Goal: Task Accomplishment & Management: Manage account settings

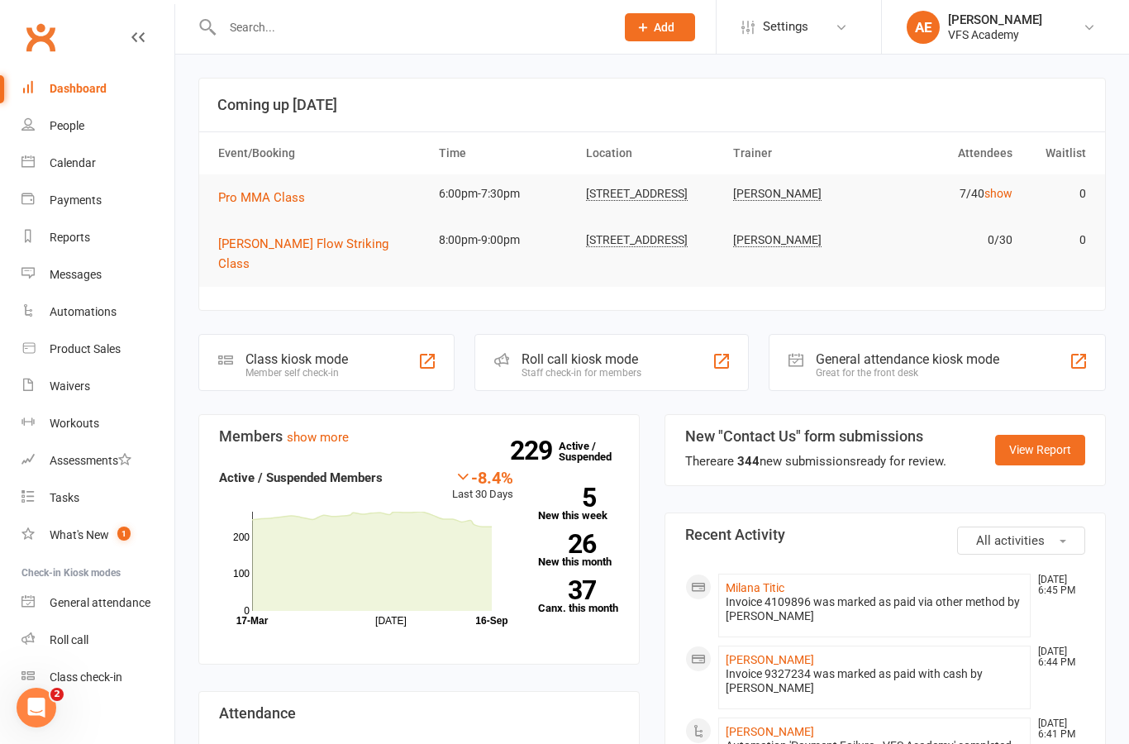
click at [5, 15] on nav "Clubworx Dashboard People Calendar Payments Reports Messages Automations Produc…" at bounding box center [87, 376] width 175 height 744
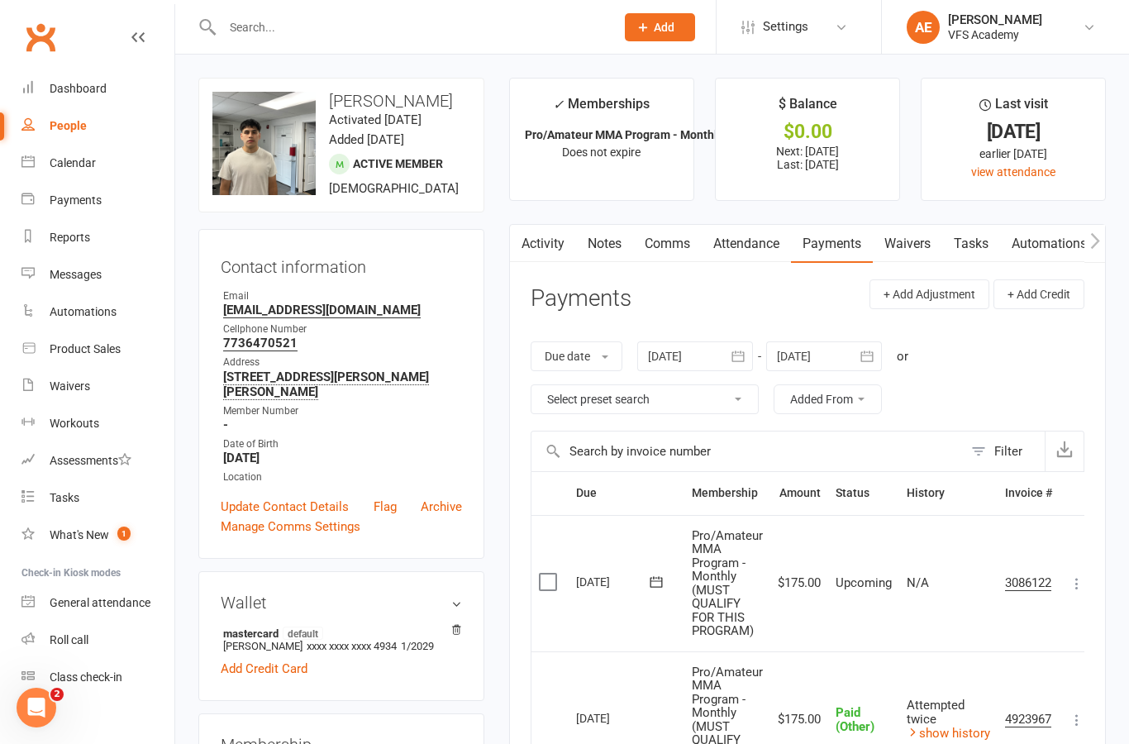
click at [11, 60] on div "Clubworx" at bounding box center [87, 47] width 174 height 61
click at [83, 88] on div "Dashboard" at bounding box center [78, 88] width 57 height 13
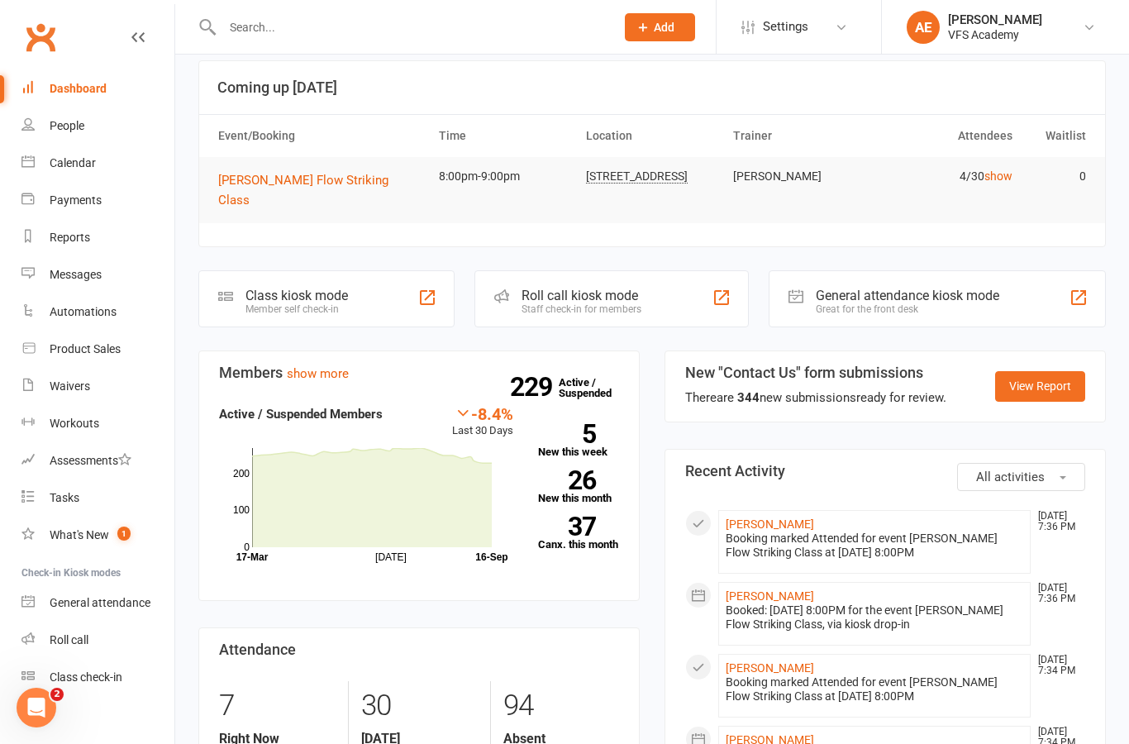
scroll to position [38, 0]
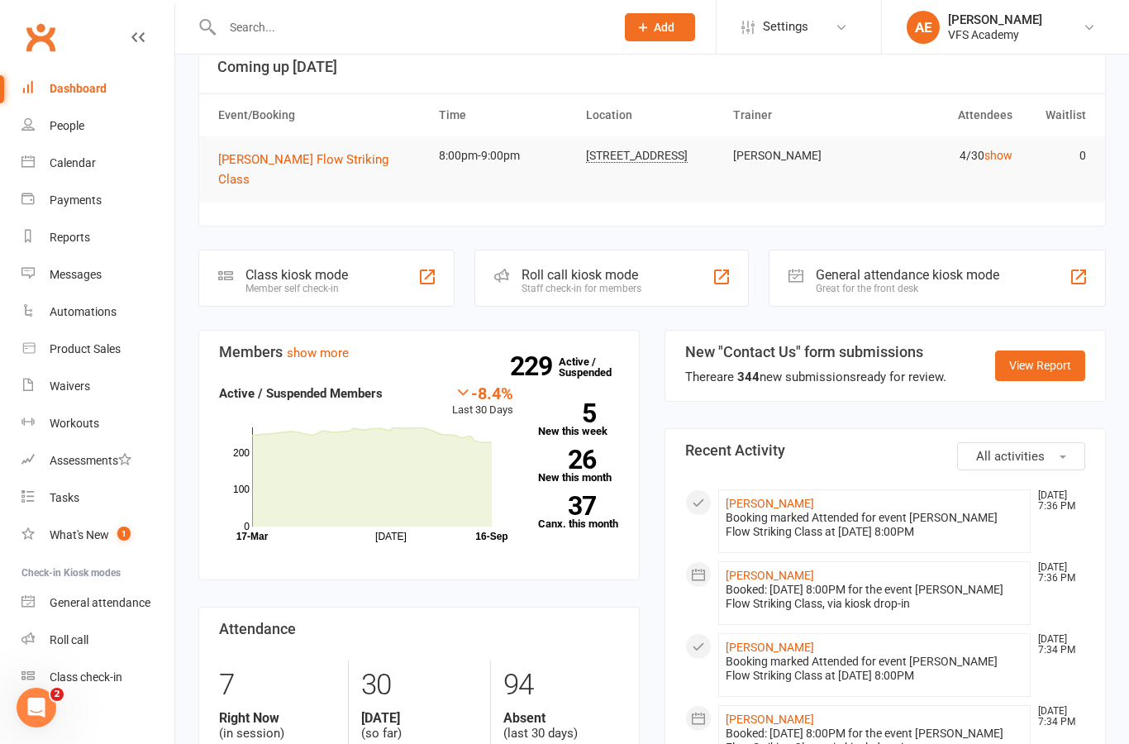
click at [389, 263] on div "Class kiosk mode Member self check-in" at bounding box center [326, 278] width 256 height 57
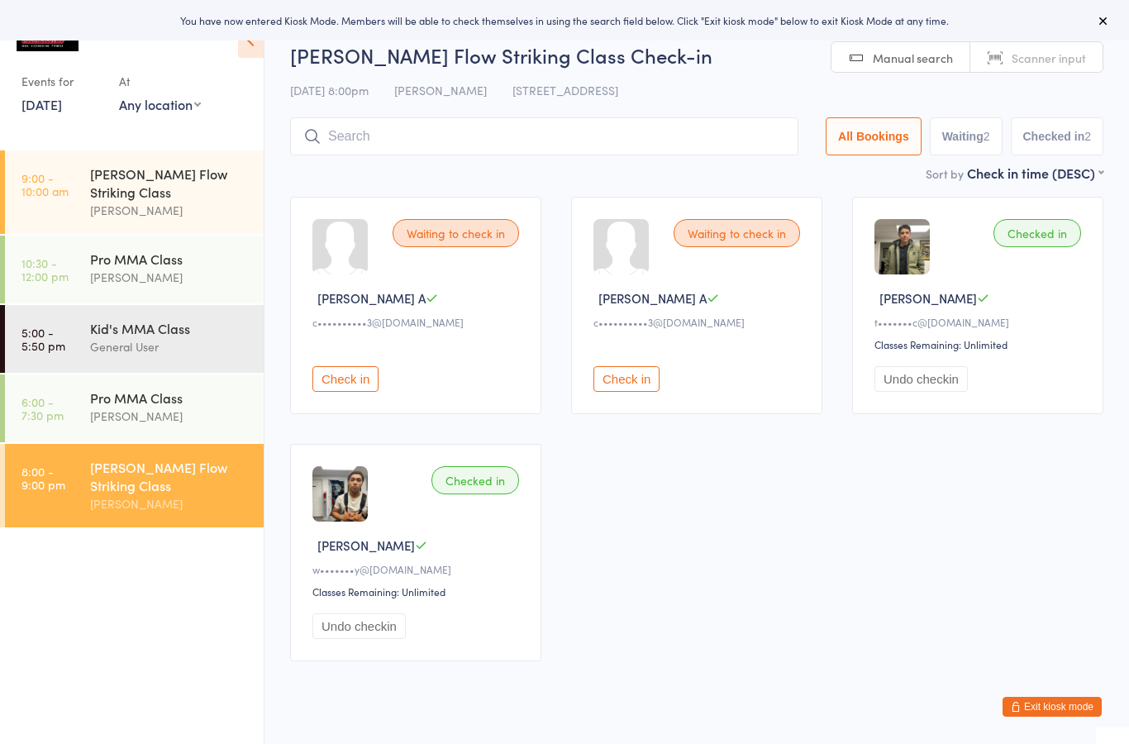
click at [1057, 714] on button "Exit kiosk mode" at bounding box center [1052, 707] width 99 height 20
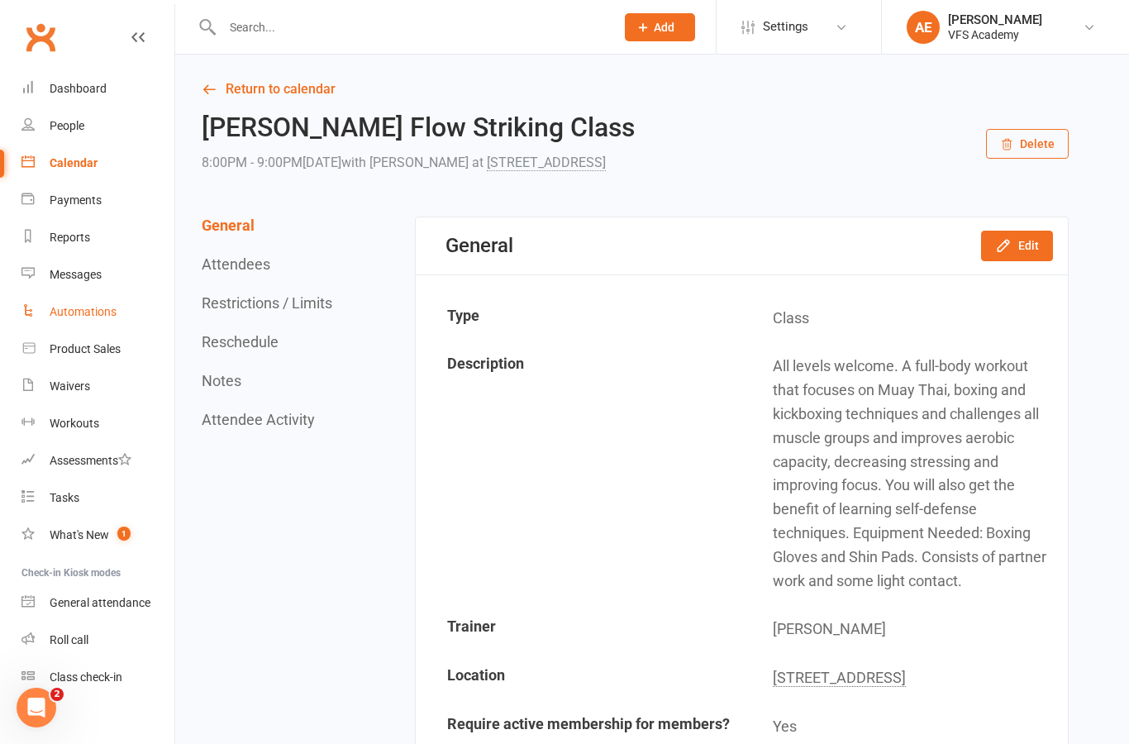
click at [109, 308] on div "Automations" at bounding box center [83, 311] width 67 height 13
select select "100"
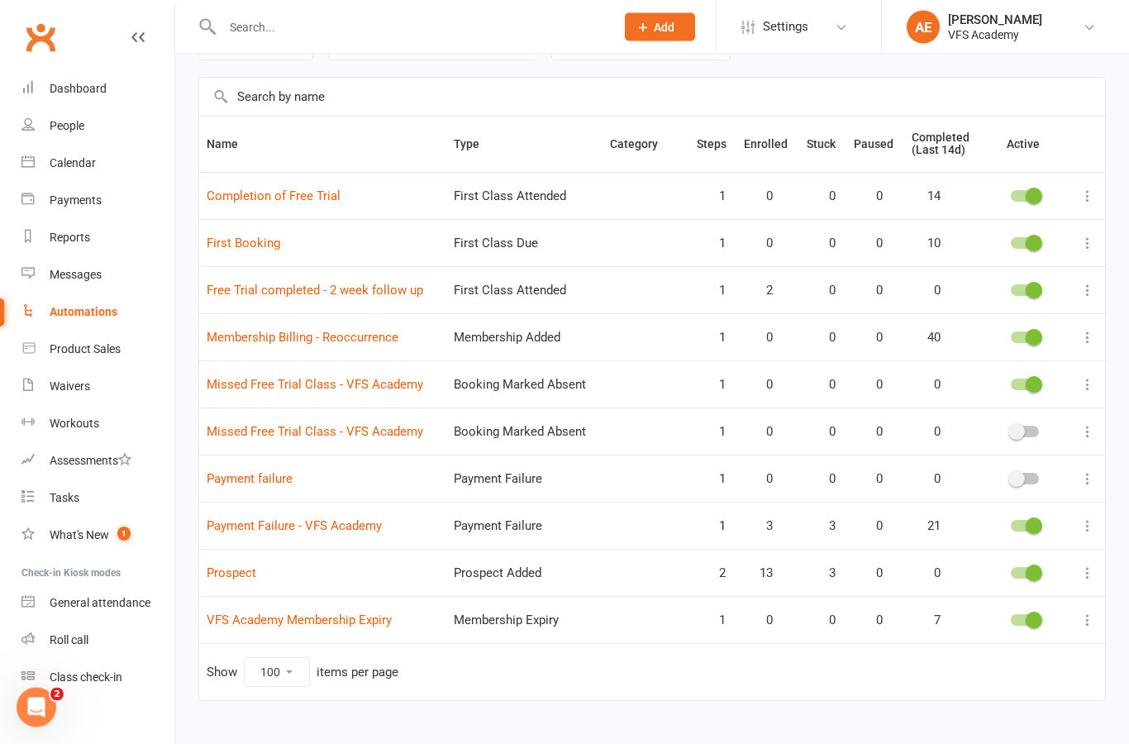
scroll to position [97, 0]
click at [248, 575] on link "Prospect" at bounding box center [232, 574] width 50 height 15
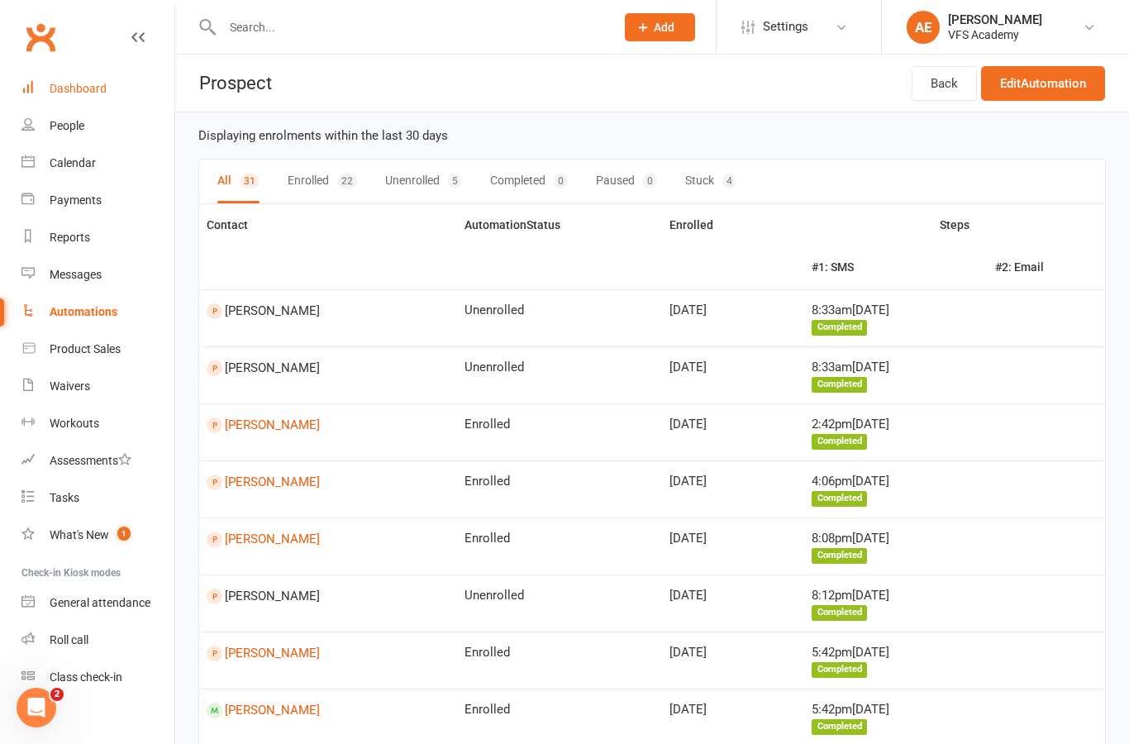
click at [79, 93] on div "Dashboard" at bounding box center [78, 88] width 57 height 13
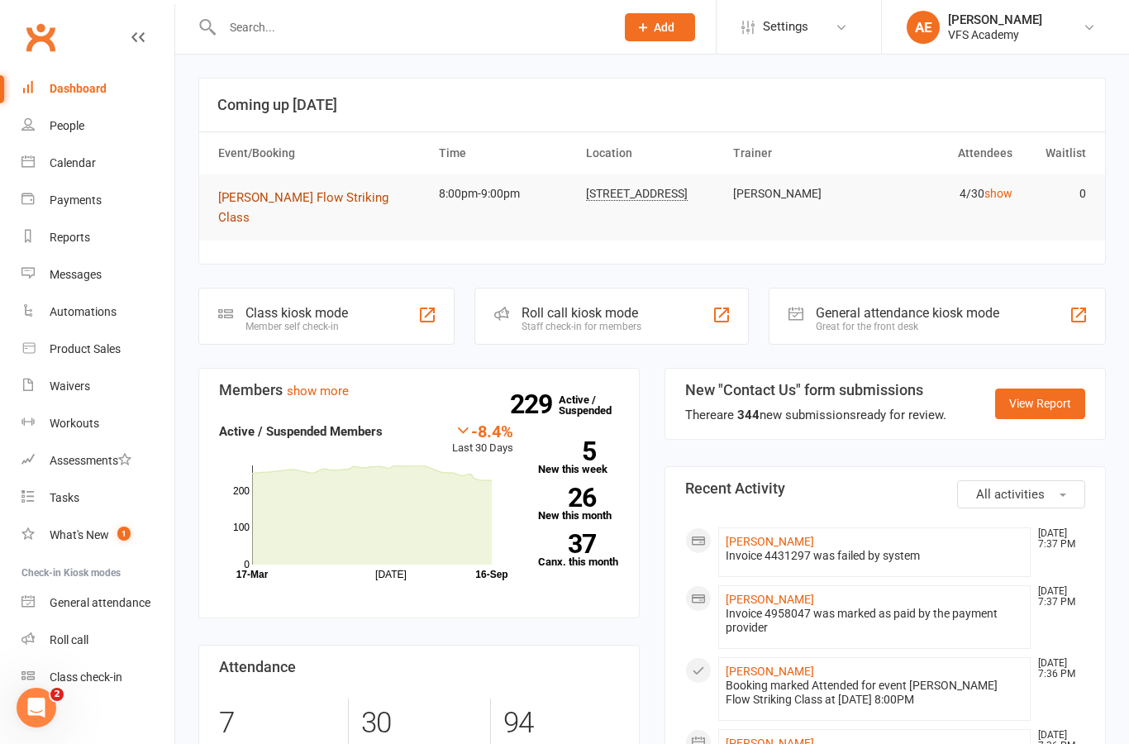
click at [344, 197] on span "[PERSON_NAME] Flow Striking Class" at bounding box center [303, 207] width 170 height 35
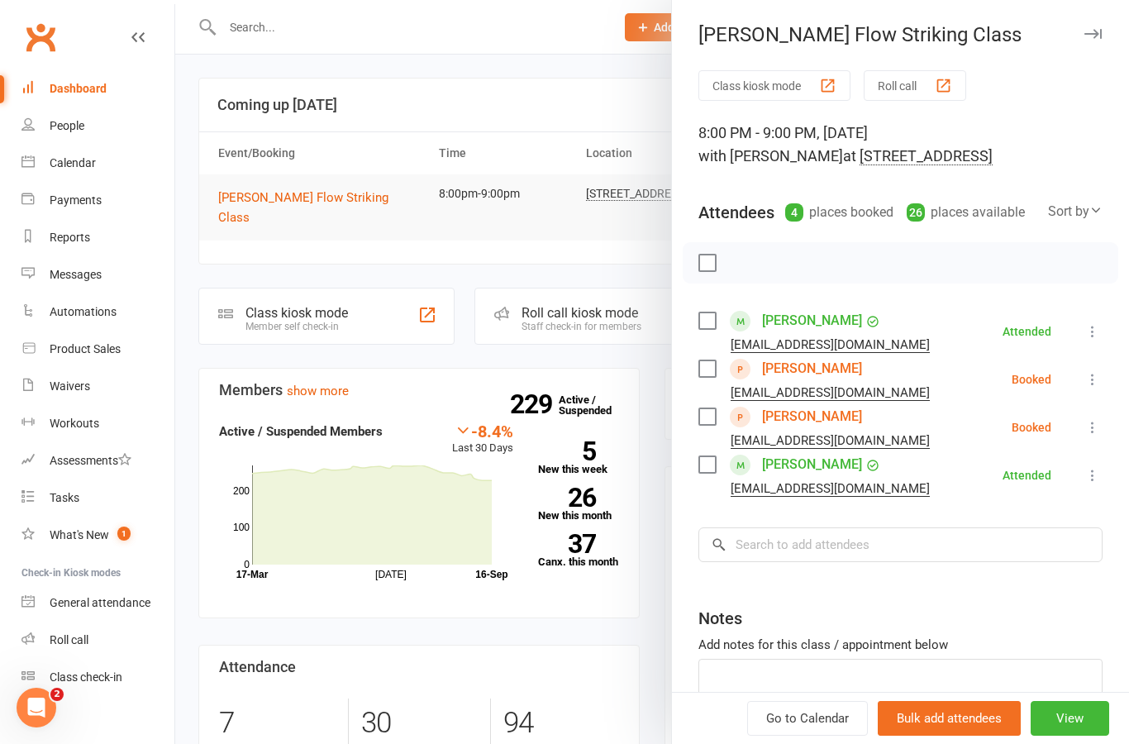
click at [821, 374] on link "[PERSON_NAME]" at bounding box center [812, 368] width 100 height 26
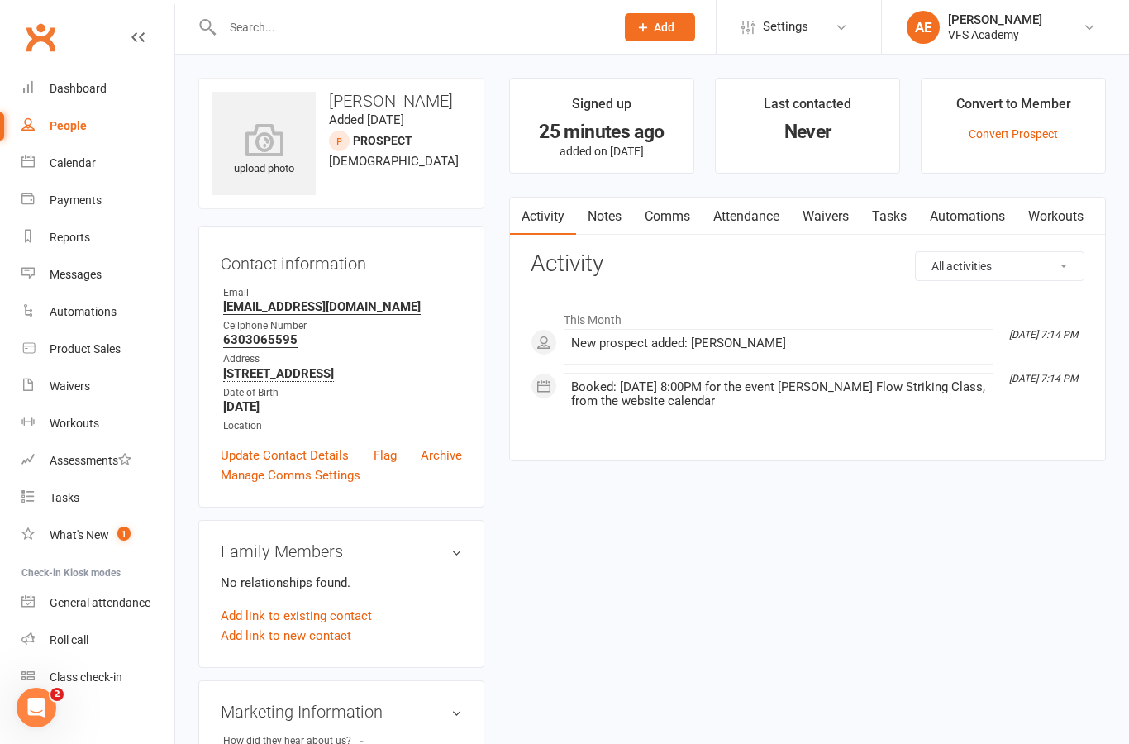
click at [846, 232] on link "Waivers" at bounding box center [825, 217] width 69 height 38
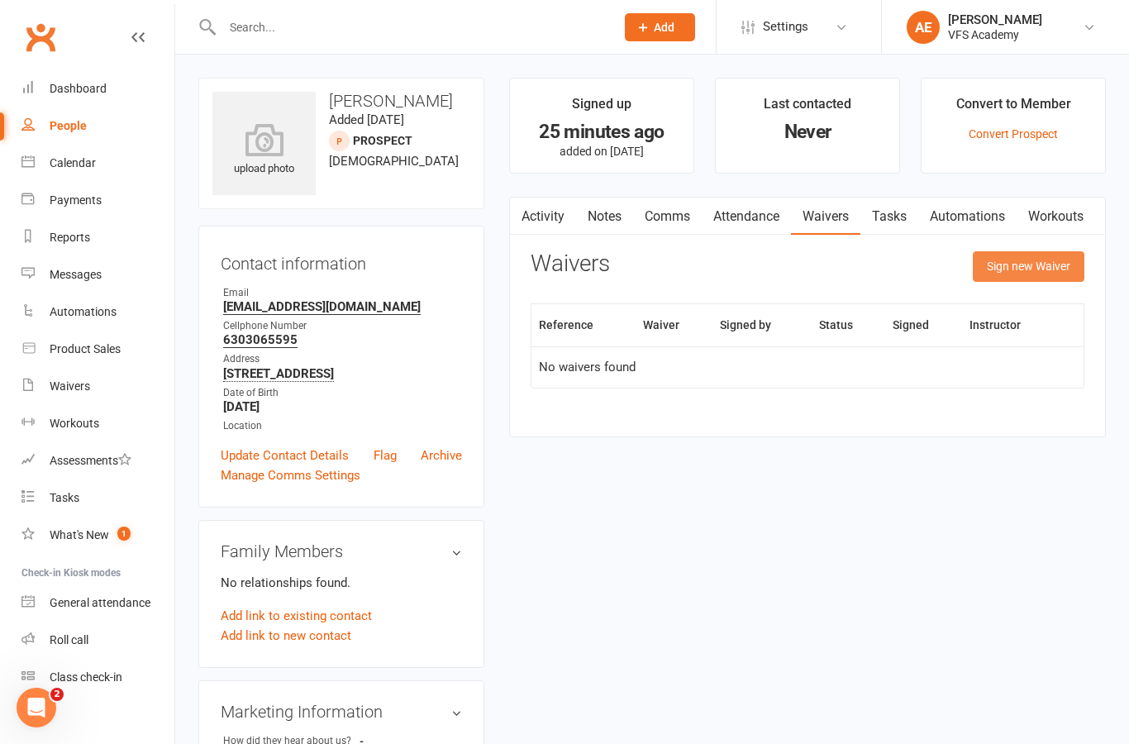
click at [1026, 260] on button "Sign new Waiver" at bounding box center [1029, 266] width 112 height 30
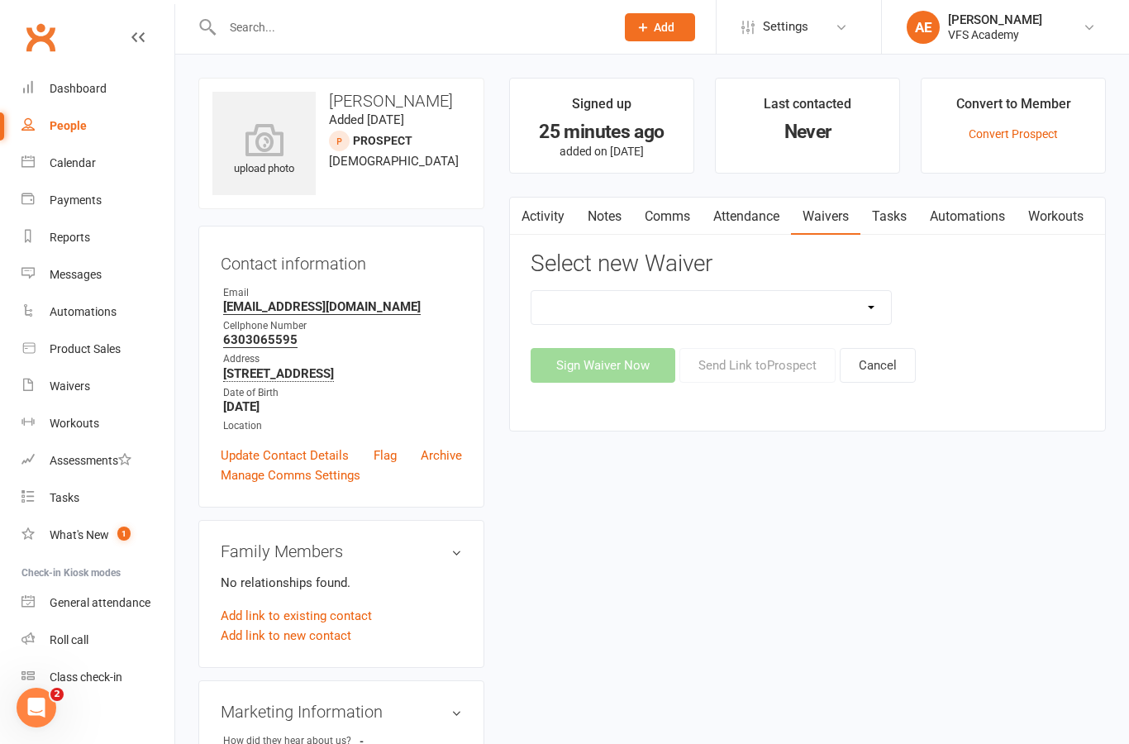
click at [711, 306] on select "Cancellation Form Cancellation Policy New Prospect And/Or Walk In Waiver And Re…" at bounding box center [712, 307] width 360 height 33
select select "326"
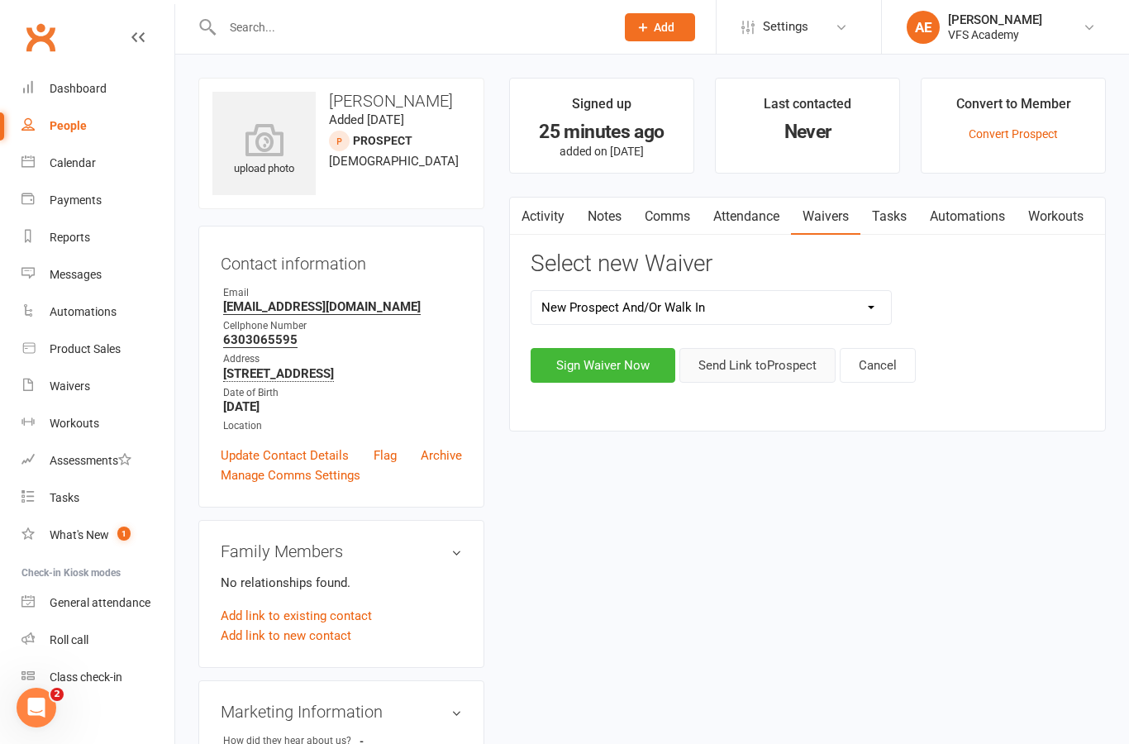
click at [789, 358] on button "Send Link to [GEOGRAPHIC_DATA]" at bounding box center [757, 365] width 156 height 35
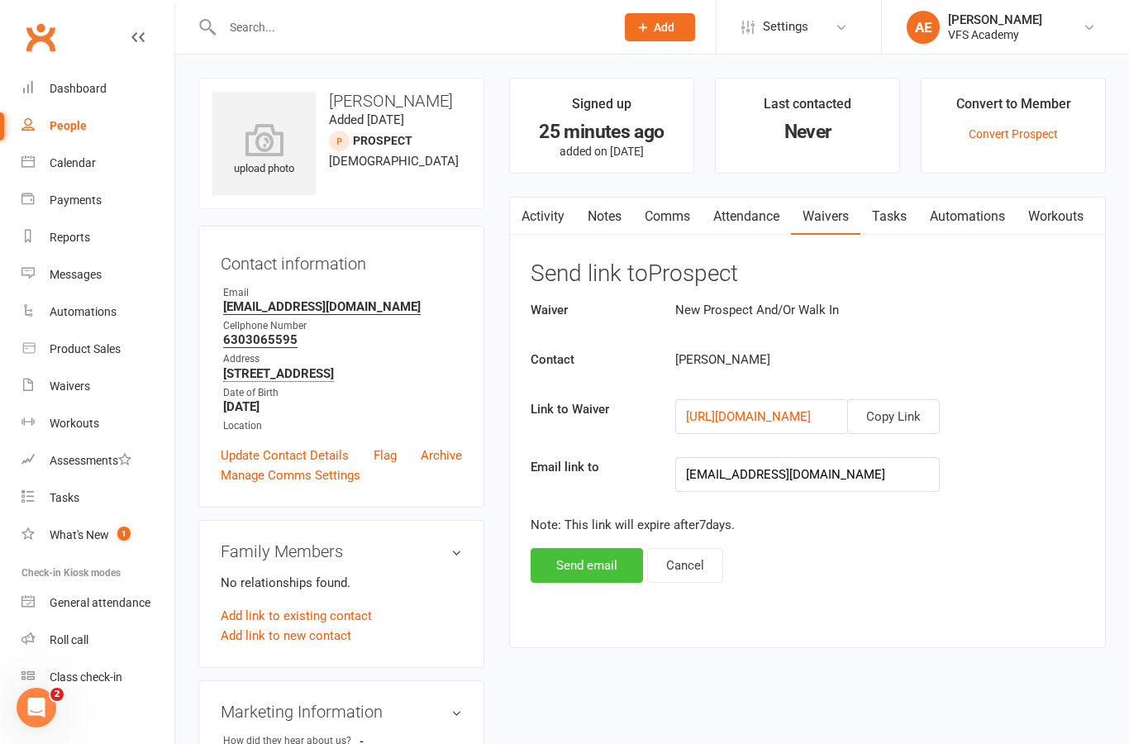
click at [613, 570] on button "Send email" at bounding box center [587, 565] width 112 height 35
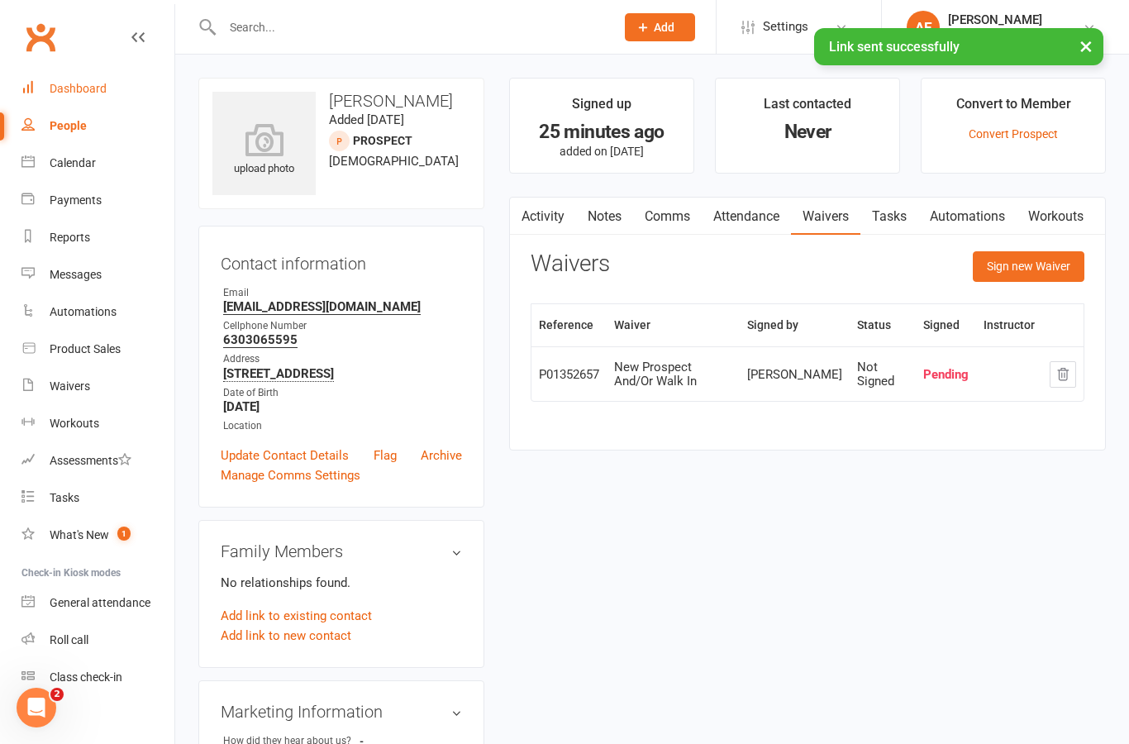
click at [95, 85] on div "Dashboard" at bounding box center [78, 88] width 57 height 13
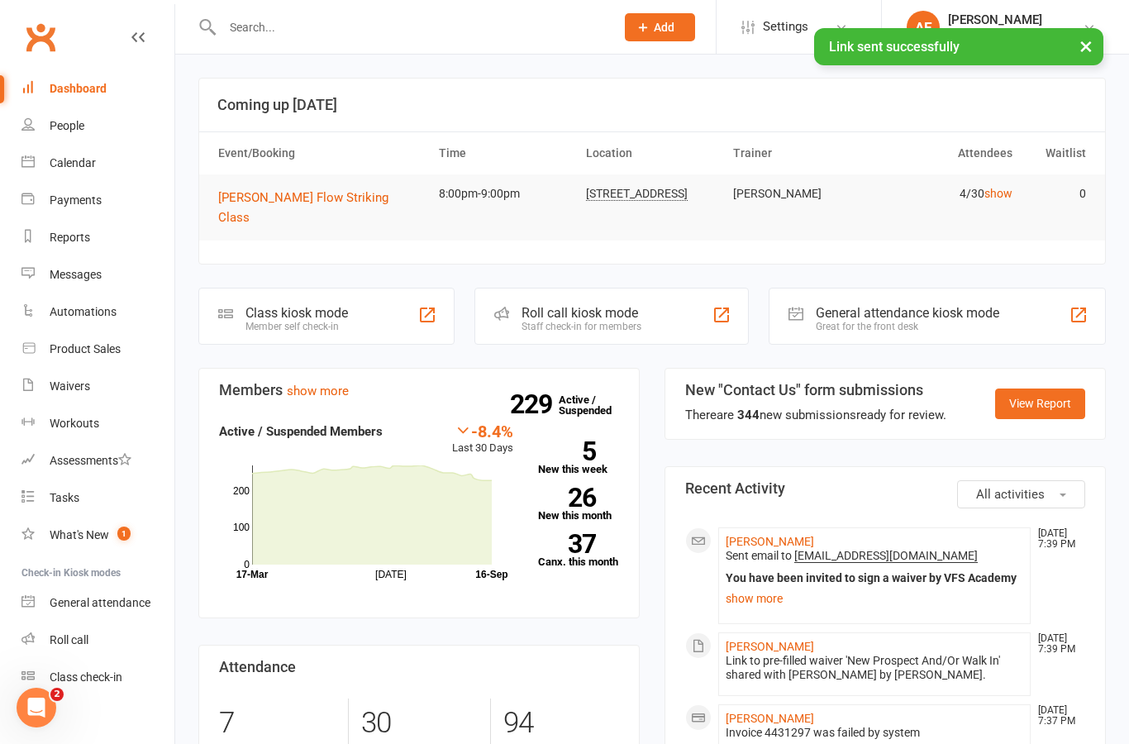
click at [343, 174] on td "[PERSON_NAME] Flow Striking Class" at bounding box center [321, 207] width 221 height 66
click at [326, 198] on span "[PERSON_NAME] Flow Striking Class" at bounding box center [303, 207] width 170 height 35
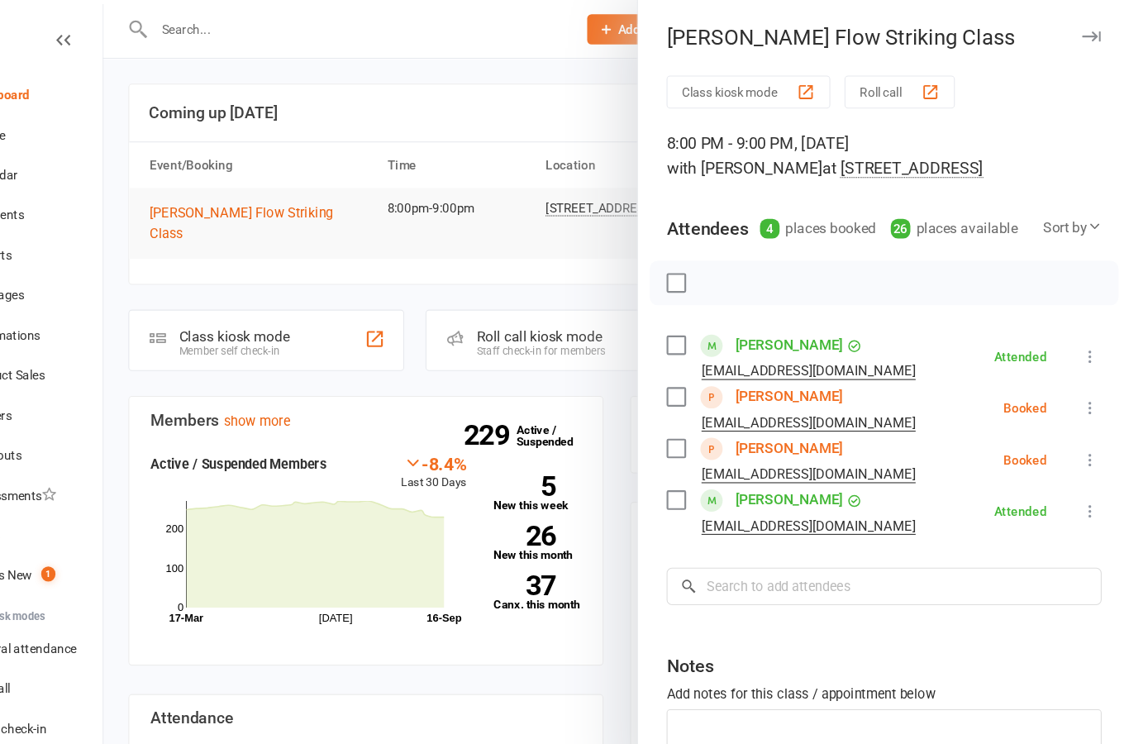
click at [770, 419] on link "[PERSON_NAME]" at bounding box center [812, 416] width 100 height 26
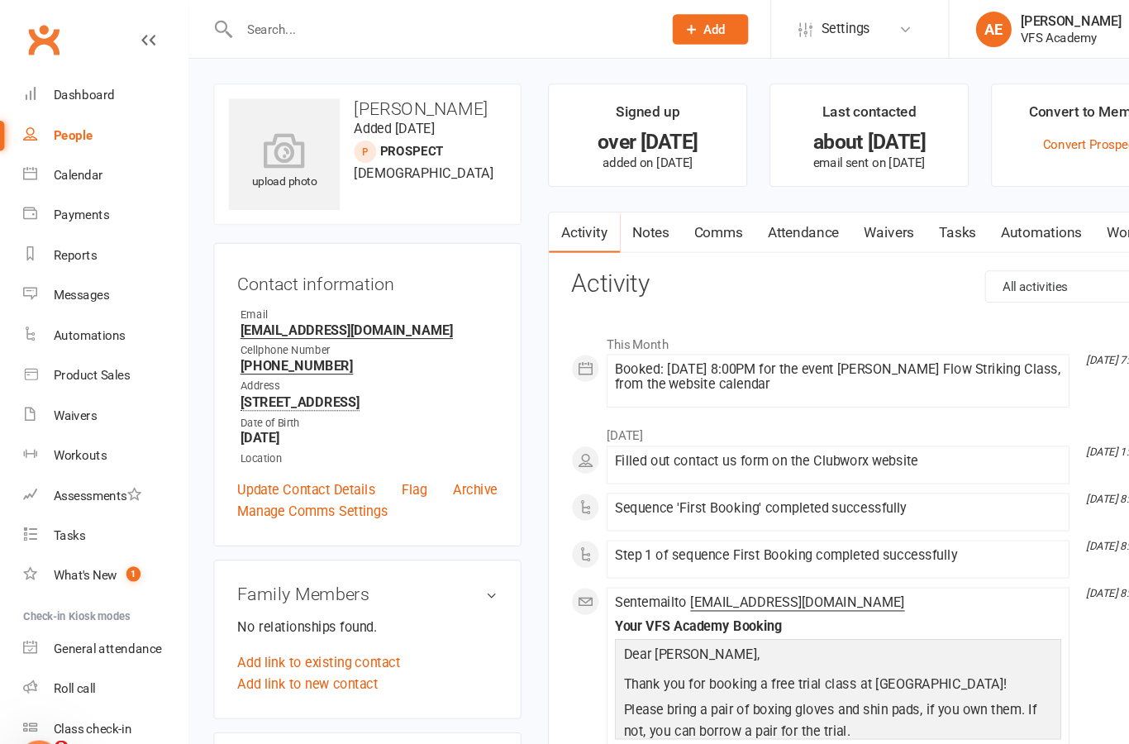
click at [826, 224] on link "Waivers" at bounding box center [825, 217] width 69 height 38
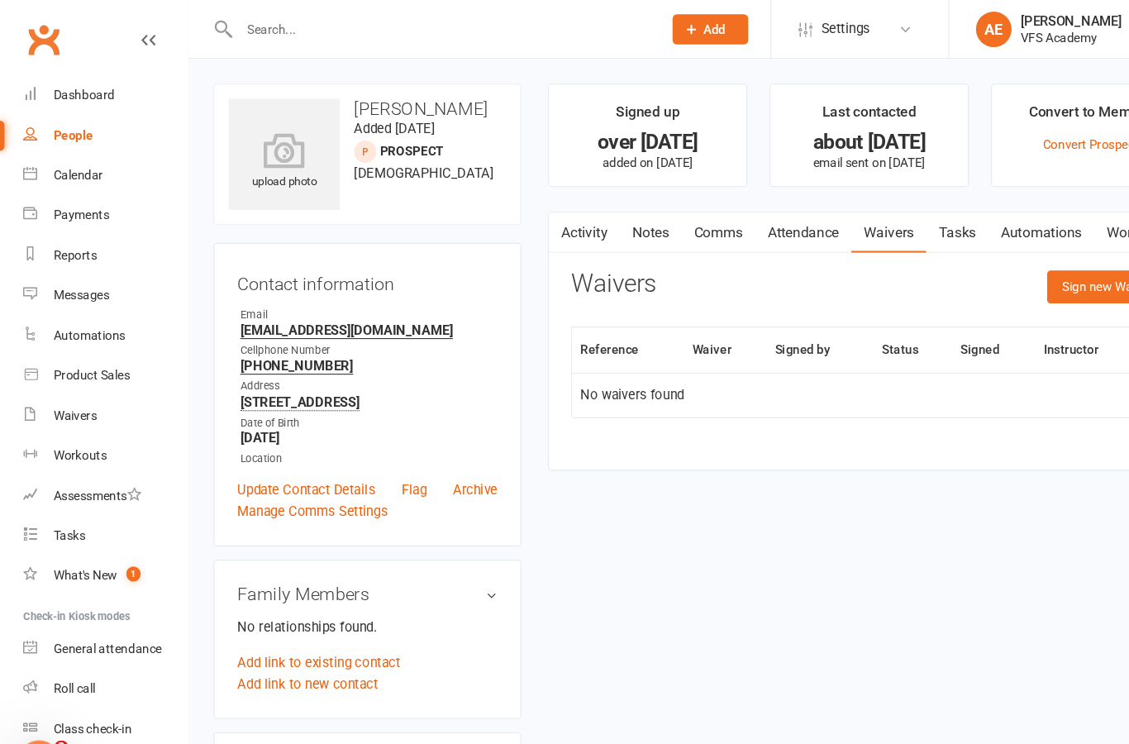
click at [837, 222] on link "Waivers" at bounding box center [825, 217] width 69 height 38
click at [1001, 258] on button "Sign new Waiver" at bounding box center [1029, 266] width 112 height 30
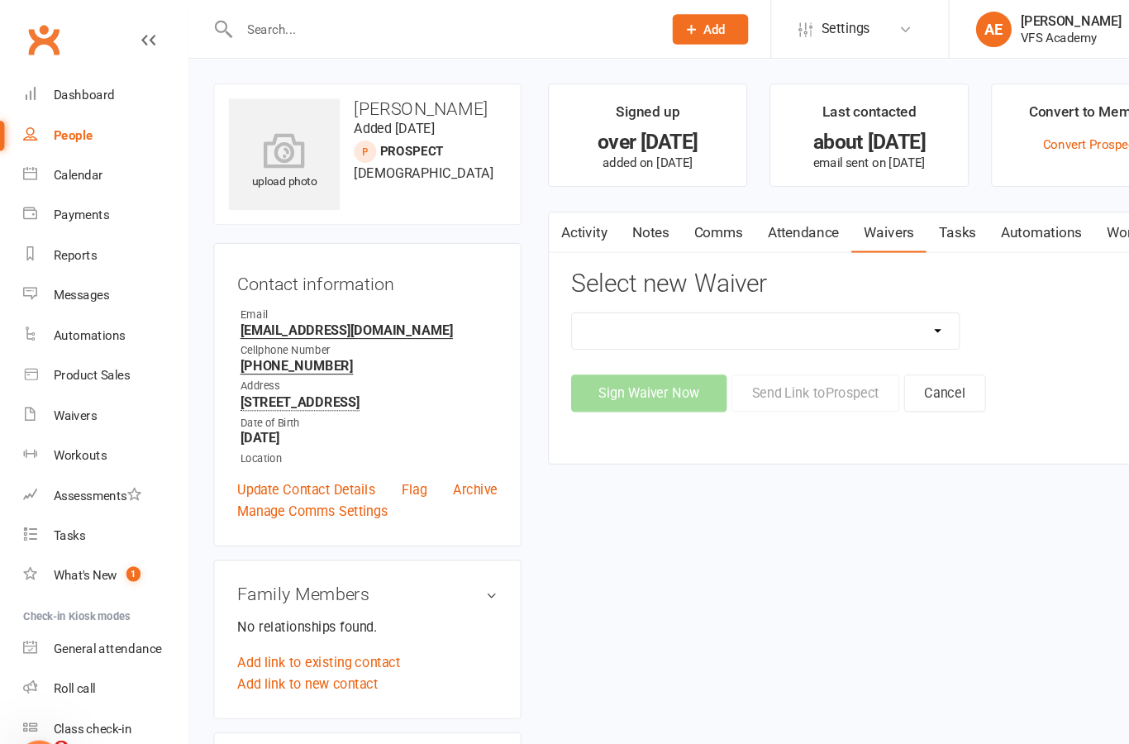
click at [678, 315] on select "Cancellation Form Cancellation Policy New Prospect And/Or Walk In Waiver And Re…" at bounding box center [712, 307] width 360 height 33
click at [442, 454] on link "Archive" at bounding box center [441, 456] width 41 height 20
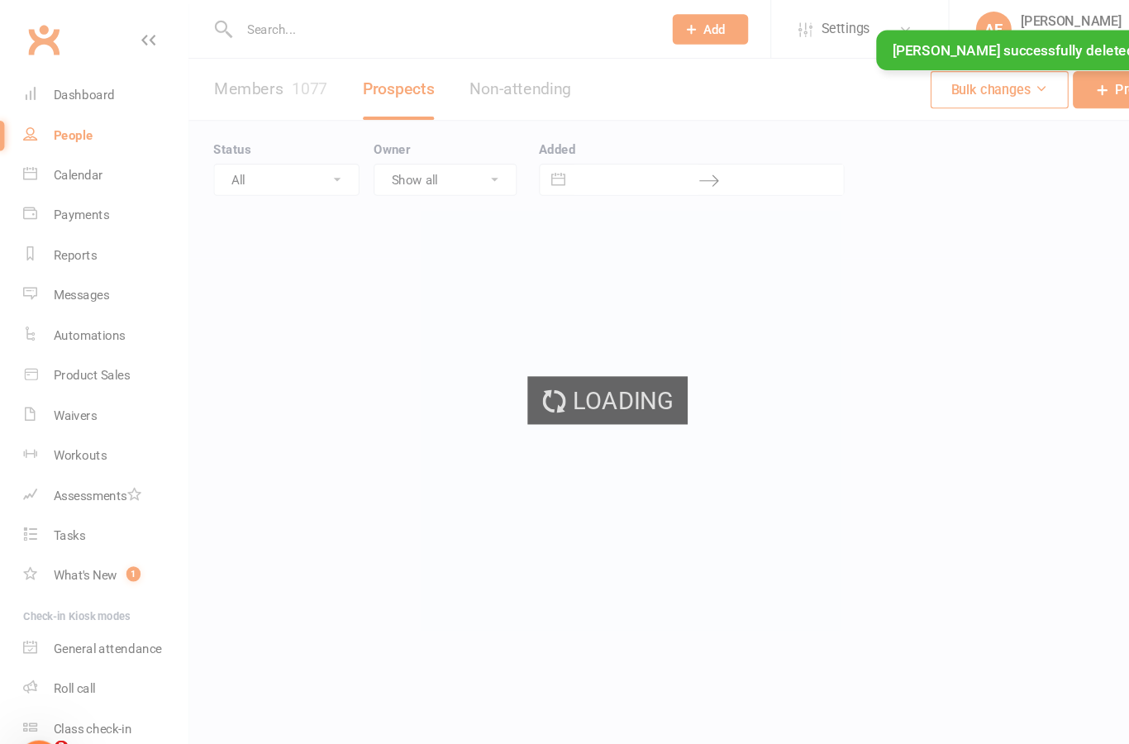
select select "100"
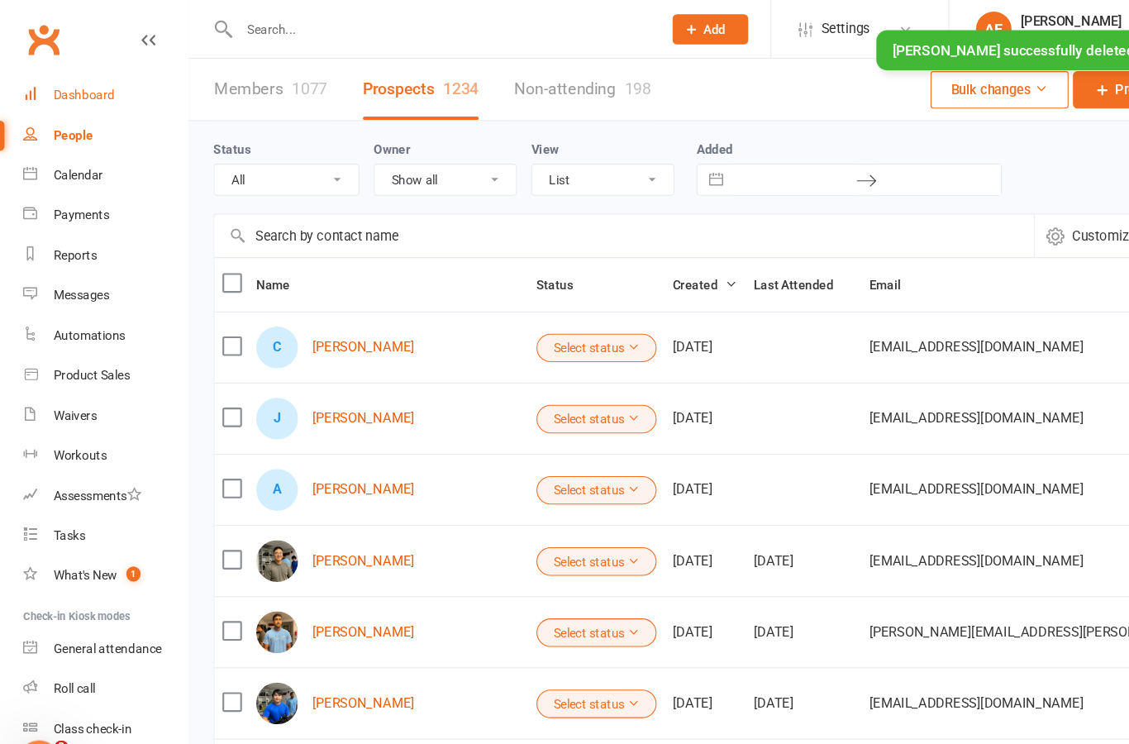
click at [99, 88] on div "Dashboard" at bounding box center [78, 88] width 57 height 13
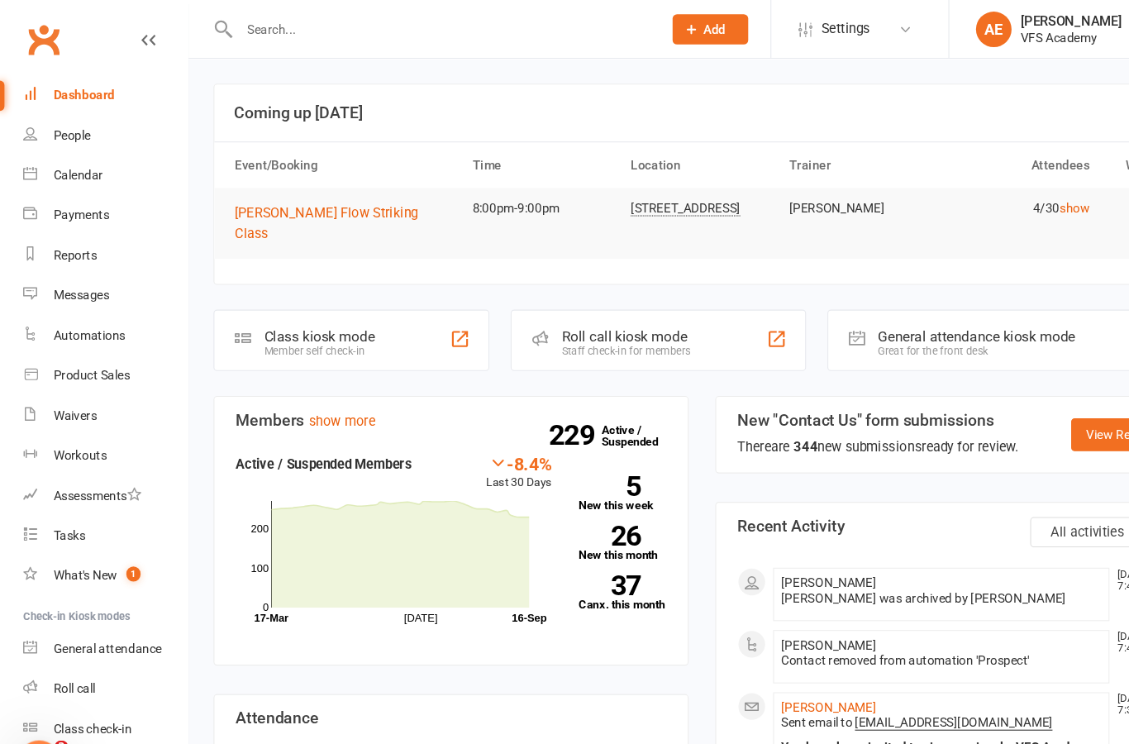
click at [137, 45] on link at bounding box center [137, 53] width 13 height 50
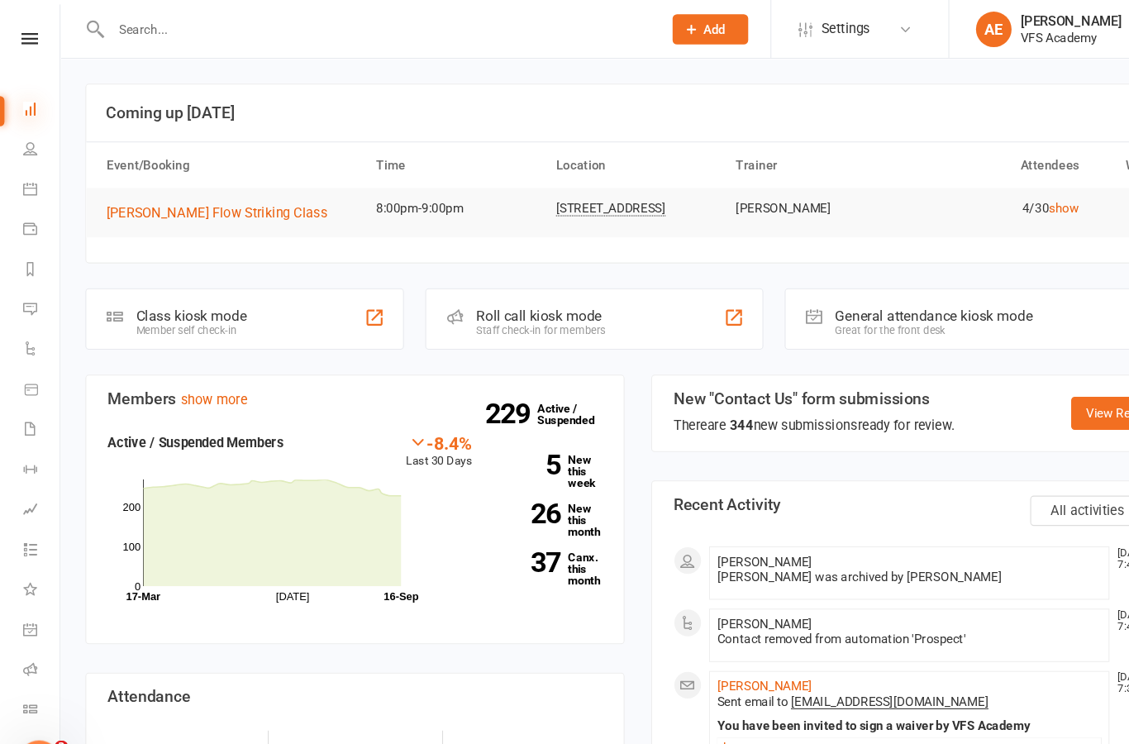
click at [26, 107] on icon at bounding box center [27, 100] width 13 height 13
click at [34, 49] on div "Clubworx" at bounding box center [27, 58] width 55 height 54
click at [40, 20] on nav "Clubworx Dashboard People Calendar Payments Reports Messages Automations Produc…" at bounding box center [28, 376] width 56 height 744
click at [237, 37] on input "text" at bounding box center [350, 27] width 505 height 23
